Goal: Task Accomplishment & Management: Complete application form

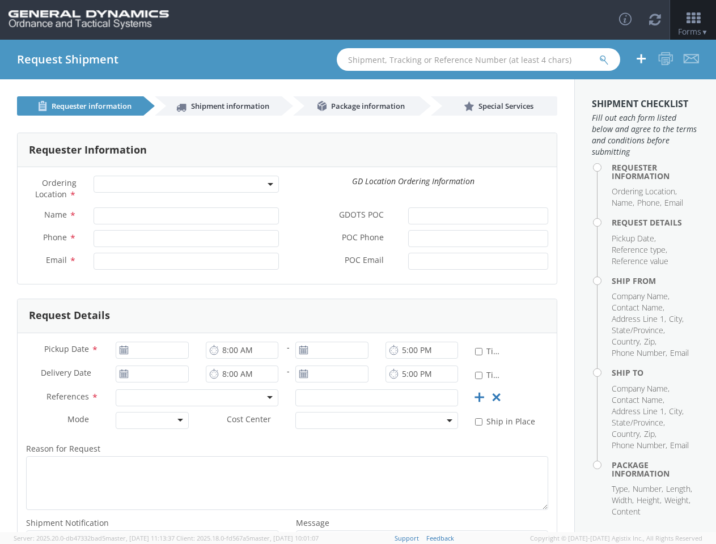
click at [358, 292] on form "Requester Information Ordering Location * GD Location Ordering Information Name…" at bounding box center [287, 360] width 540 height 455
click at [624, 20] on icon at bounding box center [626, 19] width 14 height 14
click at [654, 19] on icon at bounding box center [655, 19] width 12 height 14
click at [692, 20] on icon at bounding box center [693, 18] width 46 height 14
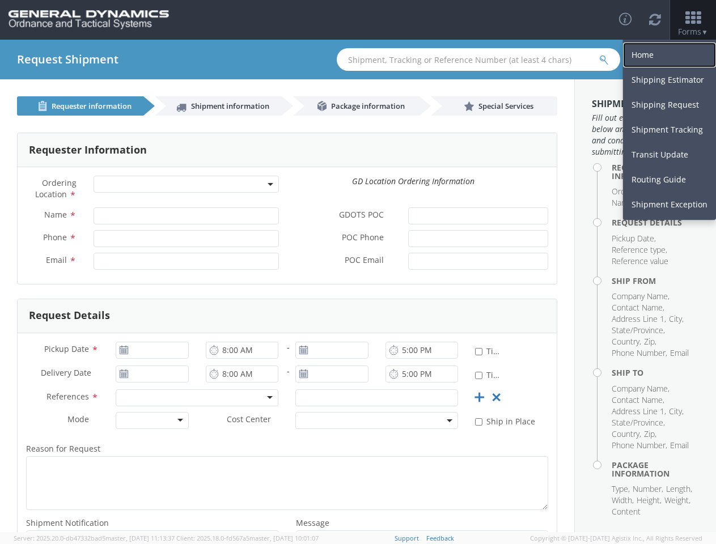
click at [641, 60] on link "Home" at bounding box center [669, 55] width 93 height 25
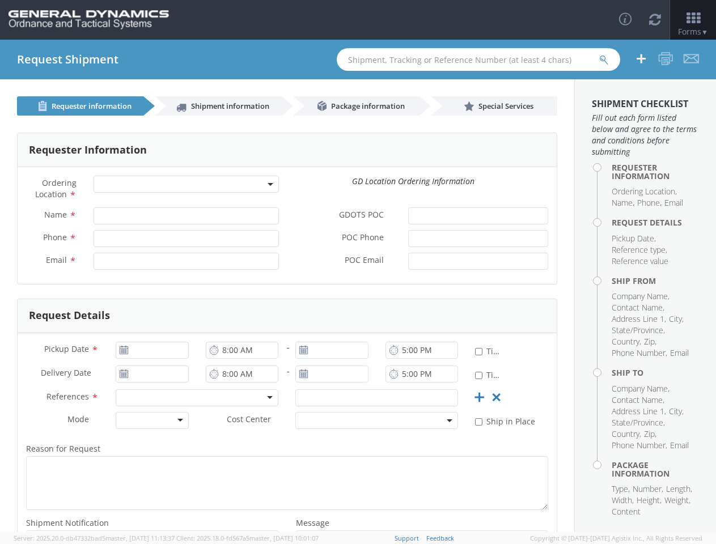
click at [641, 59] on icon at bounding box center [642, 59] width 14 height 14
click at [666, 59] on icon at bounding box center [665, 59] width 15 height 14
click at [691, 59] on icon at bounding box center [691, 59] width 15 height 14
click at [79, 106] on span "Requester information" at bounding box center [92, 106] width 80 height 10
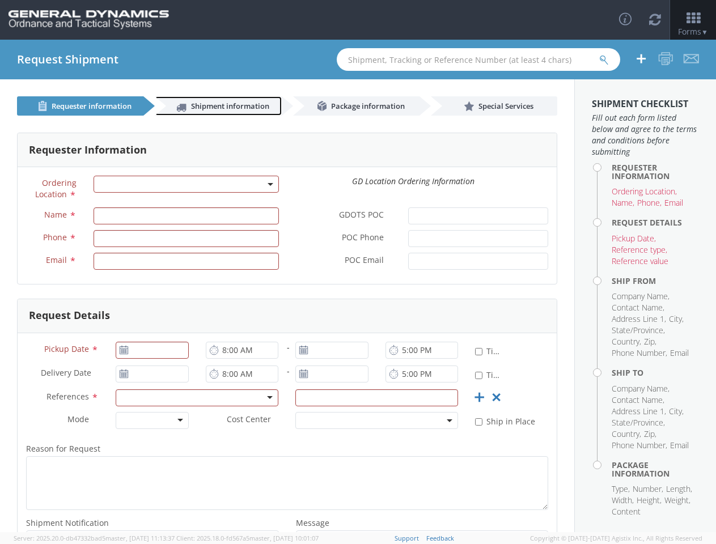
click at [214, 106] on span "Shipment information" at bounding box center [230, 106] width 78 height 10
